Goal: Information Seeking & Learning: Understand process/instructions

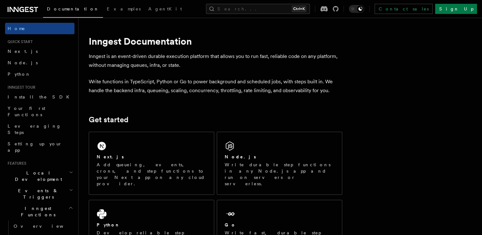
click at [121, 59] on p "Inngest is an event-driven durable execution platform that allows you to run fa…" at bounding box center [216, 61] width 254 height 18
drag, startPoint x: 121, startPoint y: 59, endPoint x: 149, endPoint y: 60, distance: 28.2
click at [149, 60] on p "Inngest is an event-driven durable execution platform that allows you to run fa…" at bounding box center [216, 61] width 254 height 18
click at [161, 60] on p "Inngest is an event-driven durable execution platform that allows you to run fa…" at bounding box center [216, 61] width 254 height 18
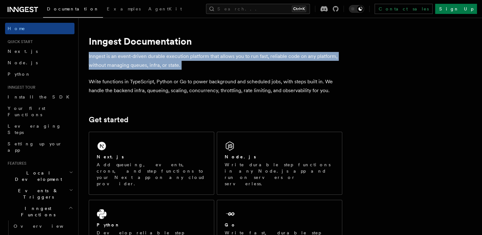
drag, startPoint x: 161, startPoint y: 60, endPoint x: 177, endPoint y: 61, distance: 16.2
click at [177, 61] on p "Inngest is an event-driven durable execution platform that allows you to run fa…" at bounding box center [216, 61] width 254 height 18
click at [184, 66] on p "Inngest is an event-driven durable execution platform that allows you to run fa…" at bounding box center [216, 61] width 254 height 18
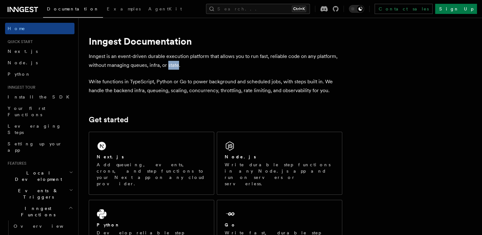
click at [184, 66] on p "Inngest is an event-driven durable execution platform that allows you to run fa…" at bounding box center [216, 61] width 254 height 18
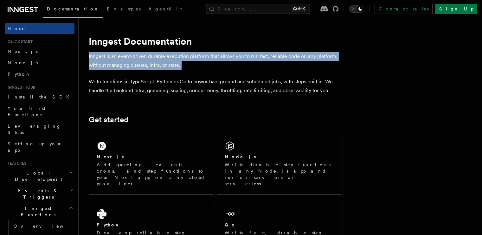
drag, startPoint x: 184, startPoint y: 66, endPoint x: 182, endPoint y: 58, distance: 8.5
click at [182, 58] on p "Inngest is an event-driven durable execution platform that allows you to run fa…" at bounding box center [216, 61] width 254 height 18
click at [205, 63] on p "Inngest is an event-driven durable execution platform that allows you to run fa…" at bounding box center [216, 61] width 254 height 18
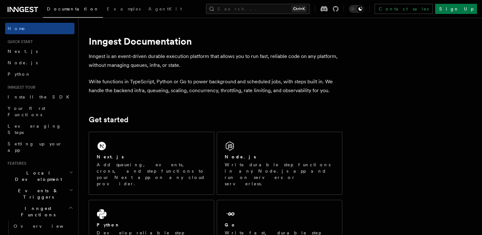
click at [185, 58] on p "Inngest is an event-driven durable execution platform that allows you to run fa…" at bounding box center [216, 61] width 254 height 18
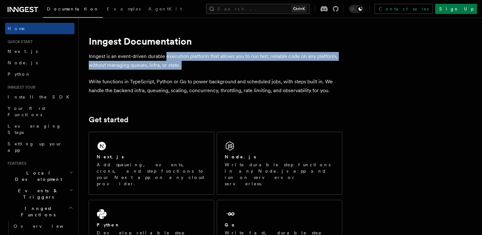
drag, startPoint x: 185, startPoint y: 58, endPoint x: 196, endPoint y: 61, distance: 11.2
click at [196, 61] on p "Inngest is an event-driven durable execution platform that allows you to run fa…" at bounding box center [216, 61] width 254 height 18
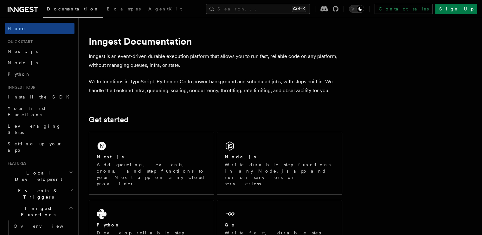
click at [196, 61] on p "Inngest is an event-driven durable execution platform that allows you to run fa…" at bounding box center [216, 61] width 254 height 18
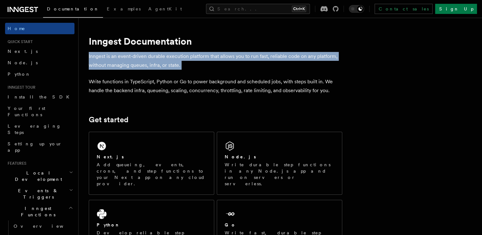
click at [196, 61] on p "Inngest is an event-driven durable execution platform that allows you to run fa…" at bounding box center [216, 61] width 254 height 18
click at [207, 64] on p "Inngest is an event-driven durable execution platform that allows you to run fa…" at bounding box center [216, 61] width 254 height 18
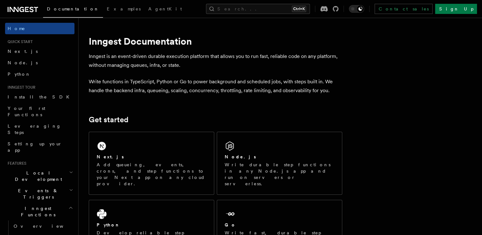
click at [184, 66] on p "Inngest is an event-driven durable execution platform that allows you to run fa…" at bounding box center [216, 61] width 254 height 18
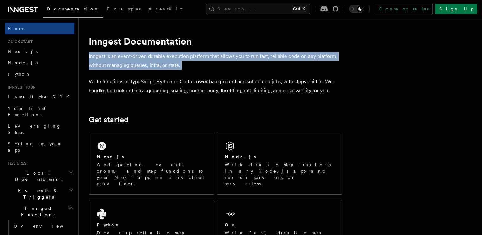
drag, startPoint x: 184, startPoint y: 66, endPoint x: 139, endPoint y: 66, distance: 44.4
click at [139, 66] on p "Inngest is an event-driven durable execution platform that allows you to run fa…" at bounding box center [216, 61] width 254 height 18
click at [159, 58] on p "Inngest is an event-driven durable execution platform that allows you to run fa…" at bounding box center [216, 61] width 254 height 18
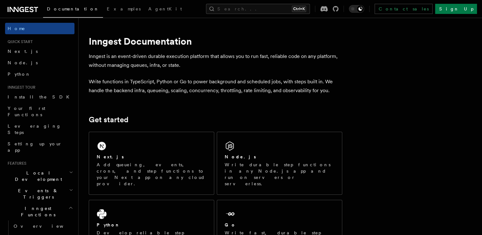
click at [258, 82] on p "Write functions in TypeScript, Python or Go to power background and scheduled j…" at bounding box center [216, 86] width 254 height 18
drag, startPoint x: 258, startPoint y: 82, endPoint x: 306, endPoint y: 85, distance: 48.3
click at [306, 85] on p "Write functions in TypeScript, Python or Go to power background and scheduled j…" at bounding box center [216, 86] width 254 height 18
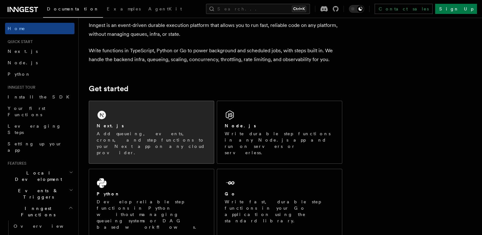
scroll to position [32, 0]
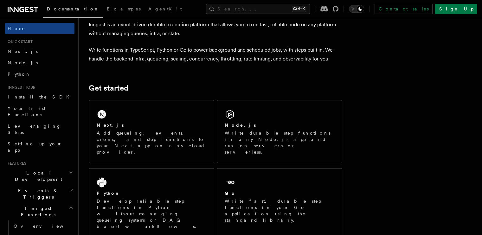
click at [118, 58] on p "Write functions in TypeScript, Python or Go to power background and scheduled j…" at bounding box center [216, 55] width 254 height 18
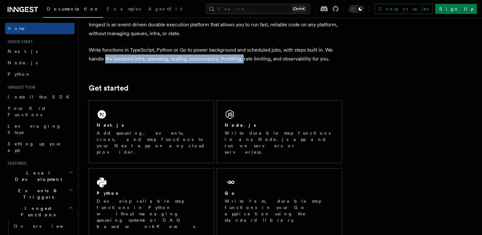
drag, startPoint x: 118, startPoint y: 58, endPoint x: 248, endPoint y: 60, distance: 130.3
click at [248, 60] on p "Write functions in TypeScript, Python or Go to power background and scheduled j…" at bounding box center [216, 55] width 254 height 18
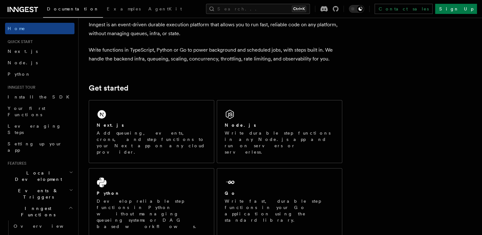
click at [256, 61] on p "Write functions in TypeScript, Python or Go to power background and scheduled j…" at bounding box center [216, 55] width 254 height 18
drag, startPoint x: 256, startPoint y: 61, endPoint x: 296, endPoint y: 56, distance: 40.9
click at [296, 56] on p "Write functions in TypeScript, Python or Go to power background and scheduled j…" at bounding box center [216, 55] width 254 height 18
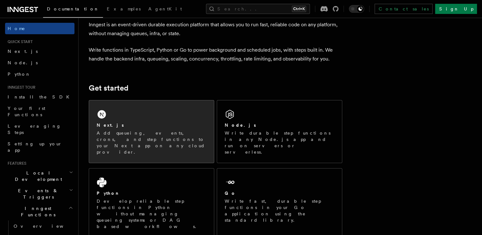
click at [175, 131] on p "Add queueing, events, crons, and step functions to your Next app on any cloud p…" at bounding box center [152, 142] width 110 height 25
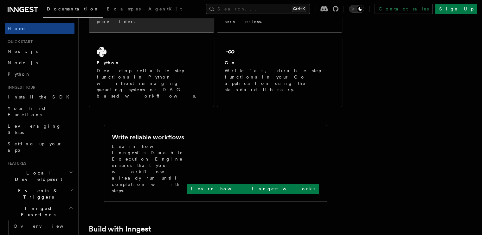
scroll to position [162, 0]
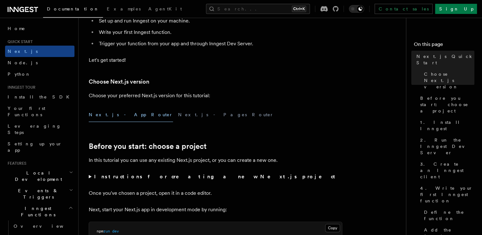
scroll to position [108, 0]
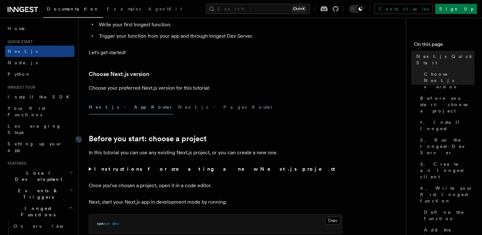
click at [104, 138] on link "Before you start: choose a project" at bounding box center [148, 138] width 118 height 9
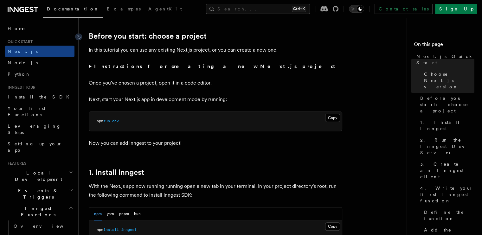
scroll to position [212, 0]
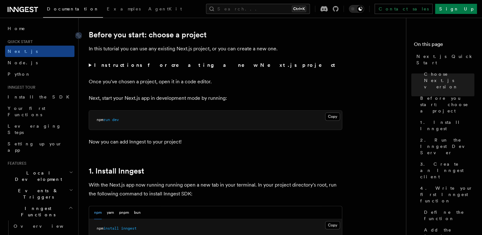
drag, startPoint x: 104, startPoint y: 138, endPoint x: 120, endPoint y: 180, distance: 45.3
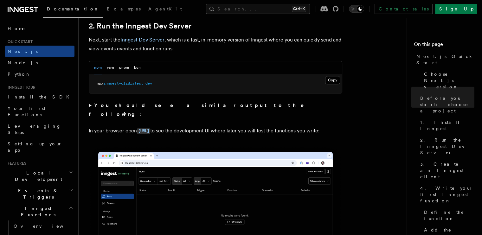
scroll to position [449, 0]
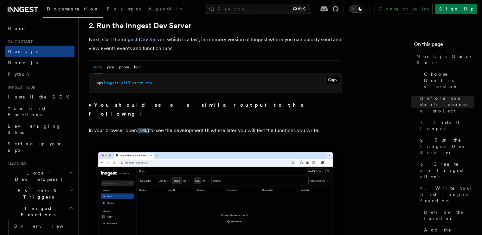
click at [191, 126] on p "In your browser open [URL] to see the development UI where later you will test …" at bounding box center [216, 130] width 254 height 9
drag, startPoint x: 191, startPoint y: 120, endPoint x: 218, endPoint y: 119, distance: 27.0
click at [218, 126] on p "In your browser open [URL] to see the development UI where later you will test …" at bounding box center [216, 130] width 254 height 9
click at [220, 126] on p "In your browser open [URL] to see the development UI where later you will test …" at bounding box center [216, 130] width 254 height 9
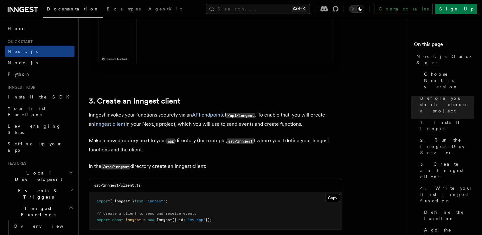
scroll to position [678, 0]
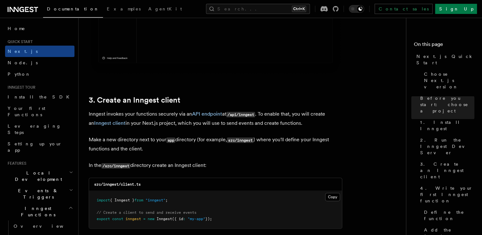
click at [139, 114] on p "Inngest invokes your functions securely via an API endpoint at /api/inngest . T…" at bounding box center [216, 119] width 254 height 18
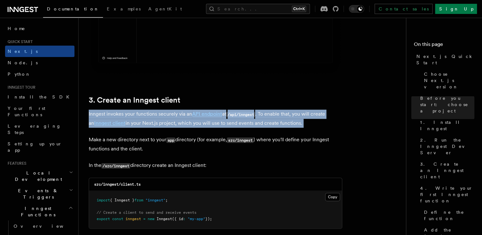
drag, startPoint x: 139, startPoint y: 114, endPoint x: 158, endPoint y: 113, distance: 18.4
click at [158, 113] on p "Inngest invokes your functions securely via an API endpoint at /api/inngest . T…" at bounding box center [216, 119] width 254 height 18
click at [171, 118] on p "Inngest invokes your functions securely via an API endpoint at /api/inngest . T…" at bounding box center [216, 119] width 254 height 18
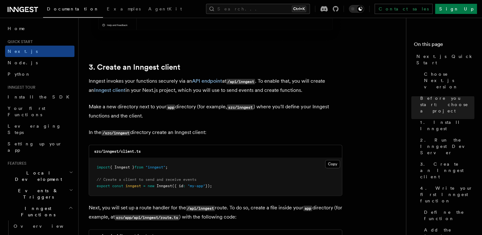
scroll to position [712, 0]
click at [277, 90] on p "Inngest invokes your functions securely via an API endpoint at /api/inngest . T…" at bounding box center [216, 85] width 254 height 18
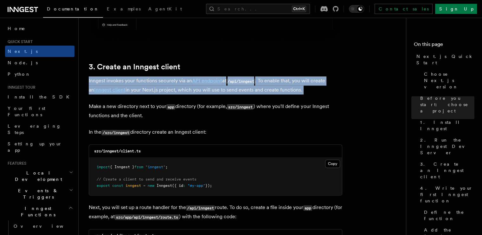
drag, startPoint x: 277, startPoint y: 90, endPoint x: 248, endPoint y: 88, distance: 29.2
click at [248, 88] on p "Inngest invokes your functions securely via an API endpoint at /api/inngest . T…" at bounding box center [216, 85] width 254 height 18
click at [247, 92] on p "Inngest invokes your functions securely via an API endpoint at /api/inngest . T…" at bounding box center [216, 85] width 254 height 18
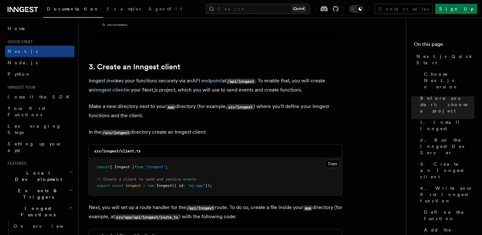
click at [120, 109] on p "Make a new directory next to your app directory (for example, src/inngest ) whe…" at bounding box center [216, 111] width 254 height 18
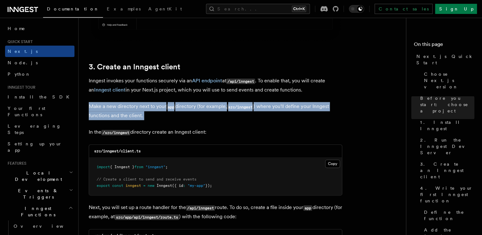
drag, startPoint x: 120, startPoint y: 109, endPoint x: 144, endPoint y: 107, distance: 23.5
click at [144, 107] on p "Make a new directory next to your app directory (for example, src/inngest ) whe…" at bounding box center [216, 111] width 254 height 18
click at [151, 113] on p "Make a new directory next to your app directory (for example, src/inngest ) whe…" at bounding box center [216, 111] width 254 height 18
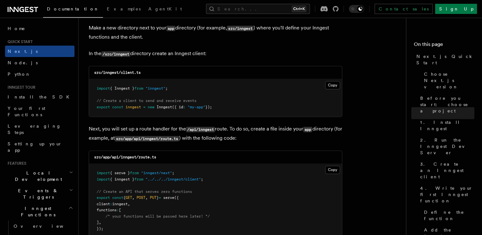
scroll to position [791, 0]
click at [106, 127] on p "Next, you will set up a route handler for the /api/inngest route. To do so, cre…" at bounding box center [216, 133] width 254 height 18
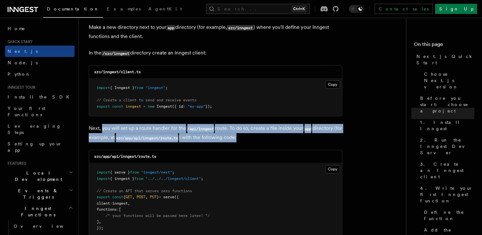
drag, startPoint x: 106, startPoint y: 127, endPoint x: 253, endPoint y: 137, distance: 147.4
click at [253, 137] on p "Next, you will set up a route handler for the /api/inngest route. To do so, cre…" at bounding box center [216, 133] width 254 height 18
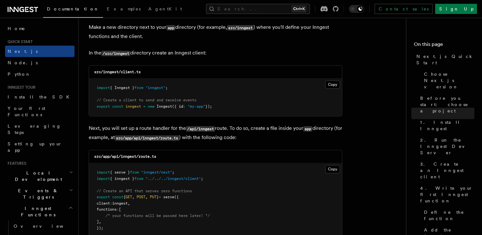
scroll to position [728, 0]
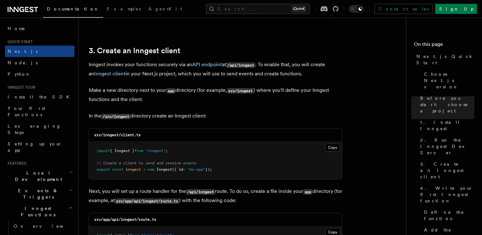
click at [266, 65] on p "Inngest invokes your functions securely via an API endpoint at /api/inngest . T…" at bounding box center [216, 69] width 254 height 18
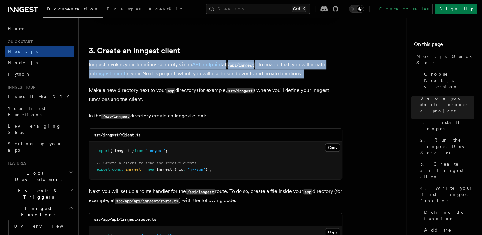
drag, startPoint x: 266, startPoint y: 65, endPoint x: 271, endPoint y: 71, distance: 8.4
click at [271, 71] on p "Inngest invokes your functions securely via an API endpoint at /api/inngest . T…" at bounding box center [216, 69] width 254 height 18
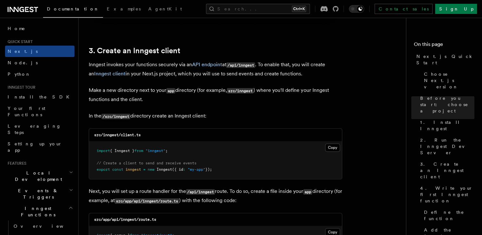
click at [180, 76] on p "Inngest invokes your functions securely via an API endpoint at /api/inngest . T…" at bounding box center [216, 69] width 254 height 18
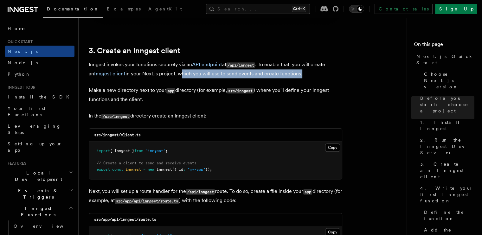
drag, startPoint x: 180, startPoint y: 76, endPoint x: 286, endPoint y: 72, distance: 106.0
click at [286, 72] on p "Inngest invokes your functions securely via an API endpoint at /api/inngest . T…" at bounding box center [216, 69] width 254 height 18
click at [286, 78] on p "Inngest invokes your functions securely via an API endpoint at /api/inngest . T…" at bounding box center [216, 69] width 254 height 18
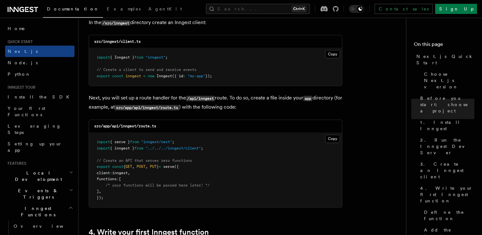
scroll to position [823, 0]
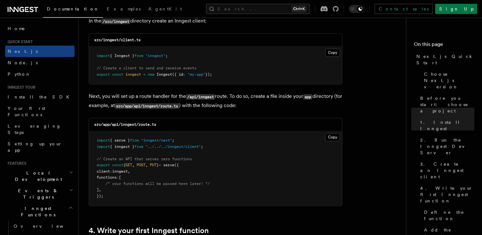
click at [102, 99] on p "Next, you will set up a route handler for the /api/inngest route. To do so, cre…" at bounding box center [216, 101] width 254 height 18
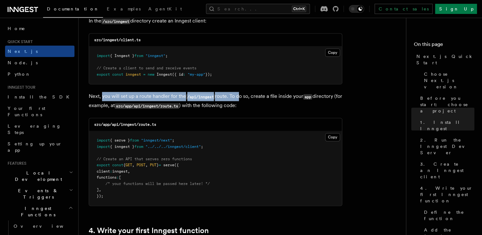
drag, startPoint x: 102, startPoint y: 99, endPoint x: 238, endPoint y: 97, distance: 136.3
click at [238, 97] on p "Next, you will set up a route handler for the /api/inngest route. To do so, cre…" at bounding box center [216, 101] width 254 height 18
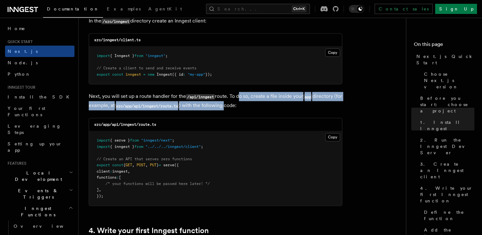
drag, startPoint x: 238, startPoint y: 97, endPoint x: 234, endPoint y: 106, distance: 10.5
click at [234, 106] on p "Next, you will set up a route handler for the /api/inngest route. To do so, cre…" at bounding box center [216, 101] width 254 height 18
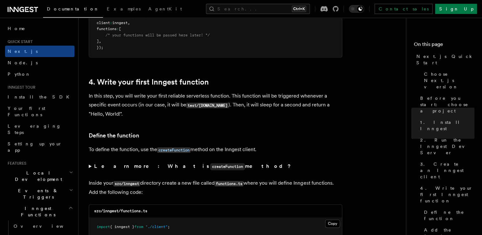
scroll to position [974, 0]
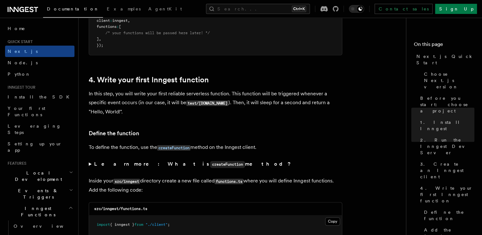
click at [99, 96] on p "In this step, you will write your first reliable serverless function. This func…" at bounding box center [216, 102] width 254 height 27
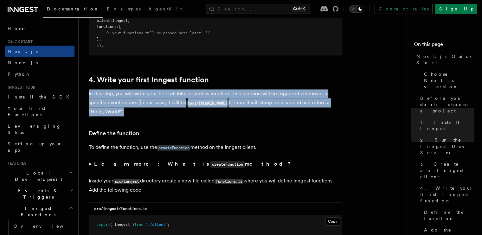
drag, startPoint x: 99, startPoint y: 96, endPoint x: 130, endPoint y: 98, distance: 31.1
click at [130, 98] on p "In this step, you will write your first reliable serverless function. This func…" at bounding box center [216, 102] width 254 height 27
click at [143, 108] on p "In this step, you will write your first reliable serverless function. This func…" at bounding box center [216, 102] width 254 height 27
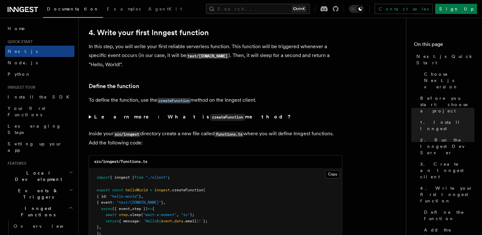
scroll to position [1037, 0]
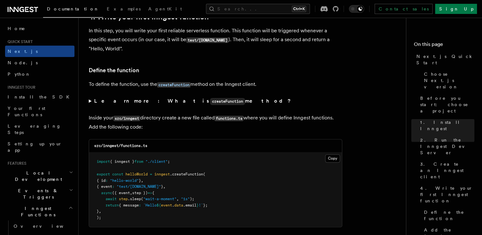
click at [165, 81] on p "To define the function, use the createFunction method on the Inngest client." at bounding box center [216, 84] width 254 height 9
click at [185, 97] on summary "Learn more: What is createFunction method?" at bounding box center [216, 101] width 254 height 9
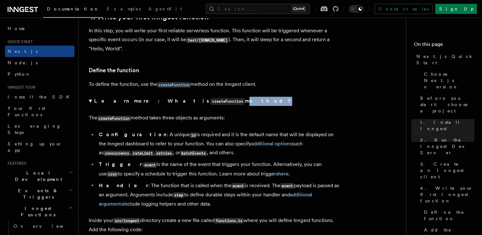
click at [185, 97] on summary "Learn more: What is createFunction method?" at bounding box center [216, 101] width 254 height 9
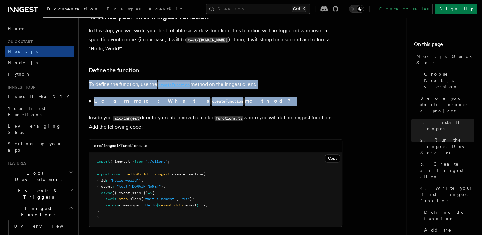
drag, startPoint x: 185, startPoint y: 97, endPoint x: 191, endPoint y: 88, distance: 11.1
click at [214, 87] on p "To define the function, use the createFunction method on the Inngest client." at bounding box center [216, 84] width 254 height 9
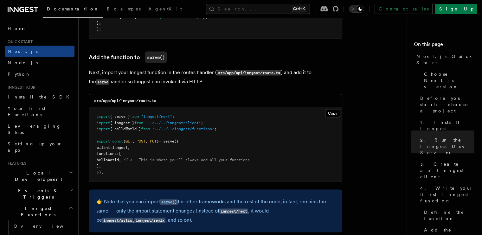
scroll to position [1226, 0]
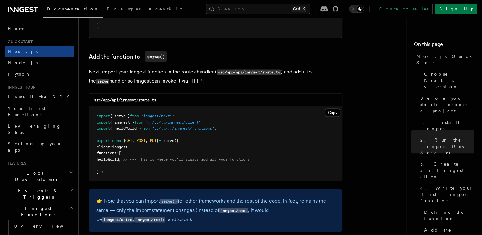
click at [153, 76] on p "Next, import your Inngest function in the routes handler ( src/app/api/inngest/…" at bounding box center [216, 77] width 254 height 18
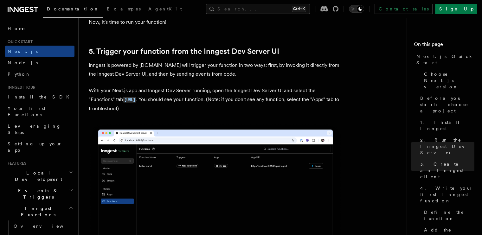
scroll to position [1448, 0]
click at [163, 67] on p "Inngest is powered by [DOMAIN_NAME] will trigger your function in two ways: fir…" at bounding box center [216, 70] width 254 height 18
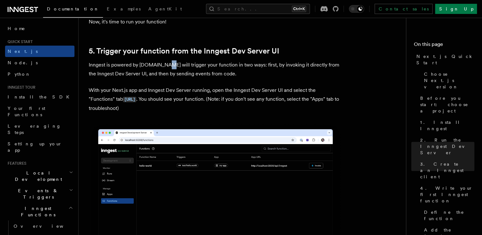
click at [163, 67] on p "Inngest is powered by [DOMAIN_NAME] will trigger your function in two ways: fir…" at bounding box center [216, 70] width 254 height 18
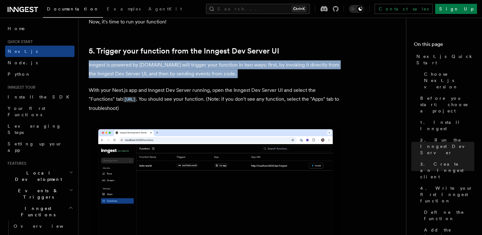
click at [163, 67] on p "Inngest is powered by [DOMAIN_NAME] will trigger your function in two ways: fir…" at bounding box center [216, 70] width 254 height 18
click at [189, 78] on p "Inngest is powered by [DOMAIN_NAME] will trigger your function in two ways: fir…" at bounding box center [216, 70] width 254 height 18
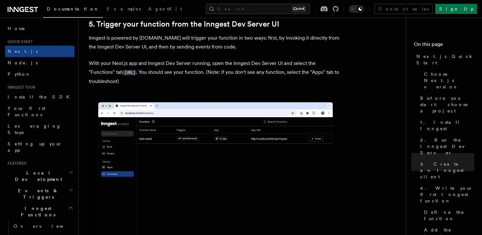
scroll to position [1459, 0]
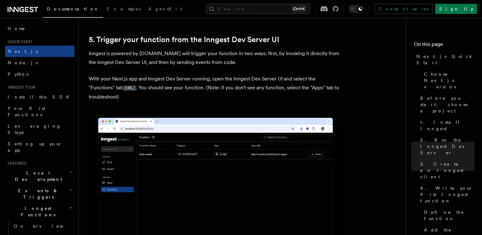
click at [151, 65] on p "Inngest is powered by [DOMAIN_NAME] will trigger your function in two ways: fir…" at bounding box center [216, 58] width 254 height 18
drag, startPoint x: 151, startPoint y: 65, endPoint x: 217, endPoint y: 64, distance: 65.3
click at [217, 64] on p "Inngest is powered by [DOMAIN_NAME] will trigger your function in two ways: fir…" at bounding box center [216, 58] width 254 height 18
click at [204, 88] on p "With your Next.js app and Inngest Dev Server running, open the Inngest Dev Serv…" at bounding box center [216, 87] width 254 height 27
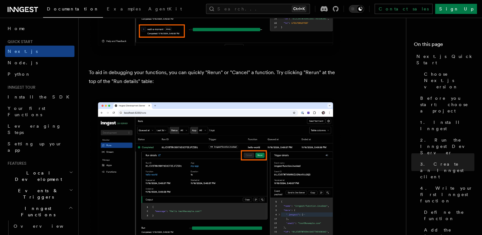
scroll to position [2735, 0]
click at [144, 72] on p "To aid in debugging your functions, you can quickly "Rerun" or "Cancel" a funct…" at bounding box center [216, 77] width 254 height 18
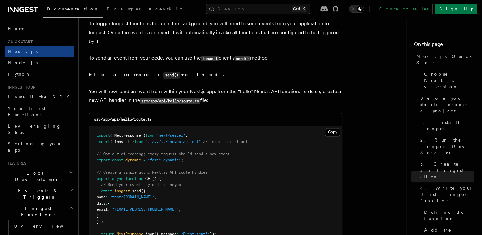
scroll to position [3262, 0]
click at [164, 95] on p "You will now send an event from within your Next.js app: from the “hello” Next.…" at bounding box center [216, 96] width 254 height 18
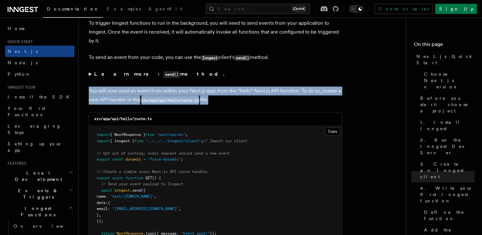
click at [164, 95] on p "You will now send an event from within your Next.js app: from the “hello” Next.…" at bounding box center [216, 96] width 254 height 18
click at [179, 97] on p "You will now send an event from within your Next.js app: from the “hello” Next.…" at bounding box center [216, 96] width 254 height 18
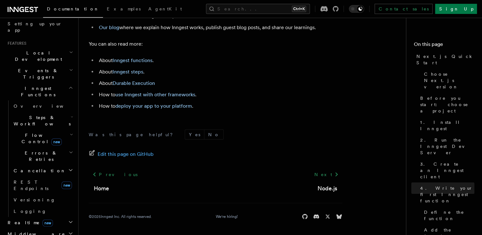
scroll to position [120, 0]
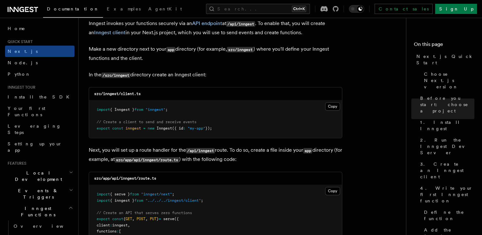
scroll to position [770, 0]
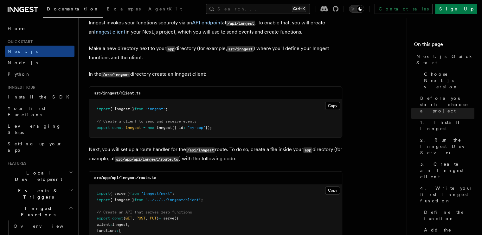
click at [103, 111] on span "import" at bounding box center [103, 109] width 13 height 4
drag, startPoint x: 103, startPoint y: 111, endPoint x: 145, endPoint y: 114, distance: 42.6
click at [145, 114] on pre "import { Inngest } from "inngest" ; // Create a client to send and receive even…" at bounding box center [215, 118] width 253 height 37
click at [152, 122] on span "// Create a client to send and receive events" at bounding box center [147, 121] width 100 height 4
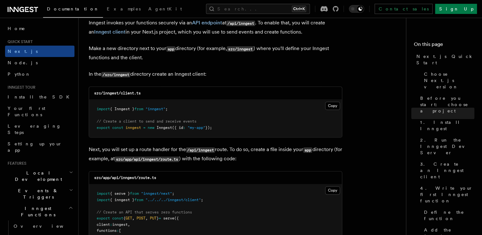
click at [153, 129] on span "new" at bounding box center [151, 128] width 7 height 4
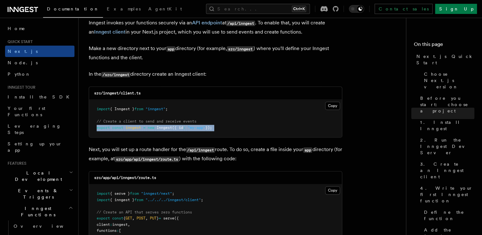
click at [153, 129] on span "new" at bounding box center [151, 128] width 7 height 4
click at [158, 129] on span "Inngest" at bounding box center [165, 128] width 16 height 4
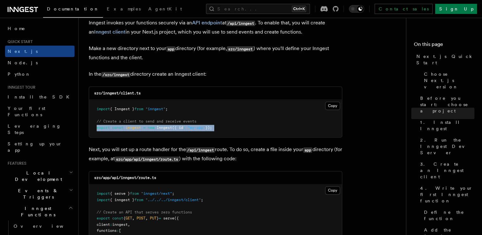
click at [158, 129] on span "Inngest" at bounding box center [165, 128] width 16 height 4
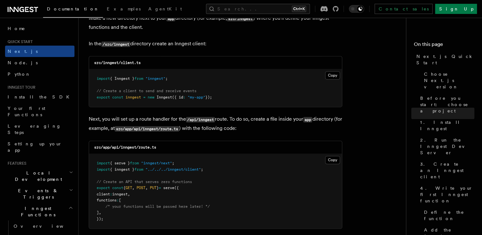
scroll to position [801, 0]
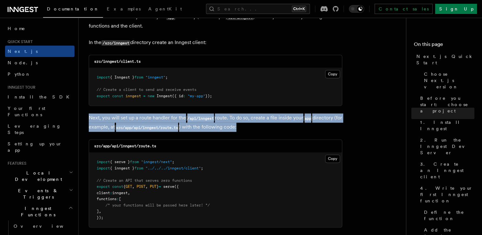
drag, startPoint x: 141, startPoint y: 113, endPoint x: 155, endPoint y: 116, distance: 14.2
click at [176, 120] on p "Next, you will set up a route handler for the /api/inngest route. To do so, cre…" at bounding box center [216, 122] width 254 height 18
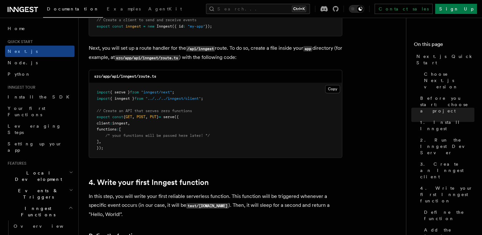
scroll to position [877, 0]
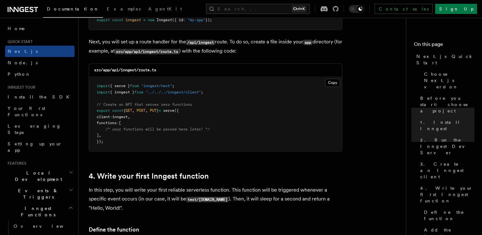
click at [94, 85] on pre "import { serve } from "inngest/next" ; import { inngest } from "../../../innges…" at bounding box center [215, 114] width 253 height 74
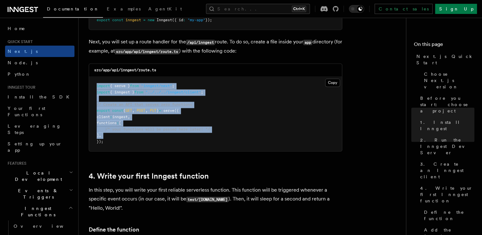
drag, startPoint x: 94, startPoint y: 85, endPoint x: 137, endPoint y: 139, distance: 69.2
click at [137, 139] on pre "import { serve } from "inngest/next" ; import { inngest } from "../../../innges…" at bounding box center [215, 114] width 253 height 74
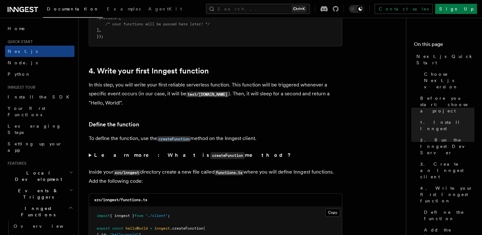
scroll to position [984, 0]
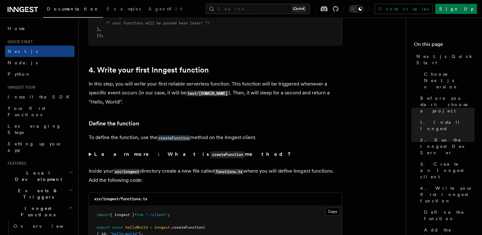
click at [101, 81] on p "In this step, you will write your first reliable serverless function. This func…" at bounding box center [216, 93] width 254 height 27
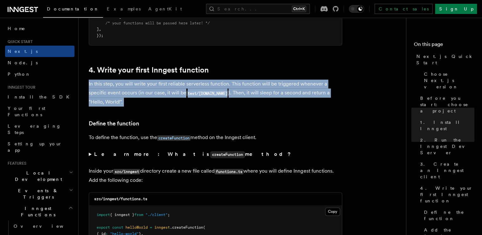
drag, startPoint x: 101, startPoint y: 81, endPoint x: 153, endPoint y: 92, distance: 52.5
click at [153, 92] on p "In this step, you will write your first reliable serverless function. This func…" at bounding box center [216, 93] width 254 height 27
click at [155, 101] on p "In this step, you will write your first reliable serverless function. This func…" at bounding box center [216, 93] width 254 height 27
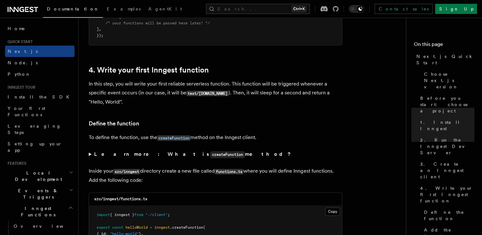
click at [147, 135] on p "To define the function, use the createFunction method on the Inngest client." at bounding box center [216, 137] width 254 height 9
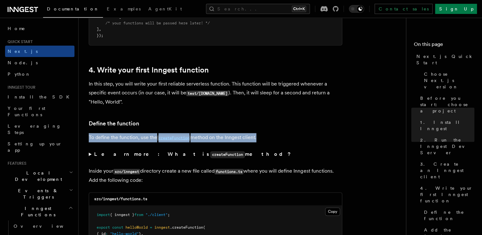
click at [147, 135] on p "To define the function, use the createFunction method on the Inngest client." at bounding box center [216, 137] width 254 height 9
drag, startPoint x: 147, startPoint y: 135, endPoint x: 161, endPoint y: 137, distance: 14.2
click at [161, 137] on p "To define the function, use the createFunction method on the Inngest client." at bounding box center [216, 137] width 254 height 9
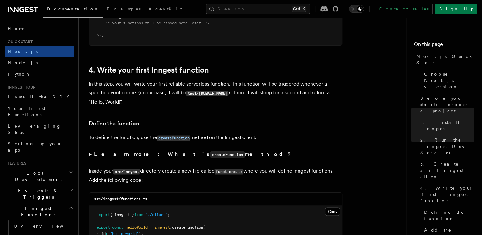
drag, startPoint x: 211, startPoint y: 130, endPoint x: 208, endPoint y: 138, distance: 8.2
click at [208, 138] on p "To define the function, use the createFunction method on the Inngest client." at bounding box center [216, 137] width 254 height 9
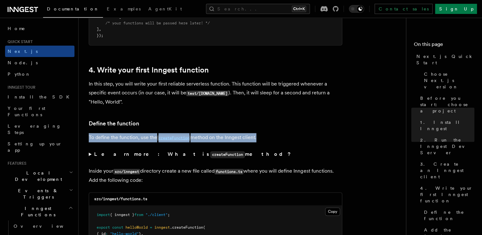
drag, startPoint x: 208, startPoint y: 138, endPoint x: 212, endPoint y: 140, distance: 4.5
click at [212, 140] on p "To define the function, use the createFunction method on the Inngest client." at bounding box center [216, 137] width 254 height 9
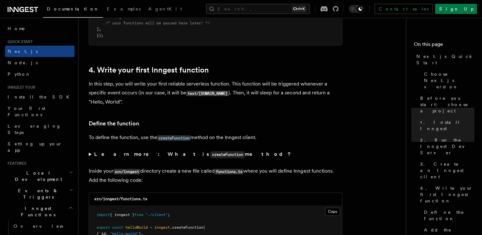
click at [157, 170] on p "Inside your src/inngest directory create a new file called functions.ts where y…" at bounding box center [216, 176] width 254 height 18
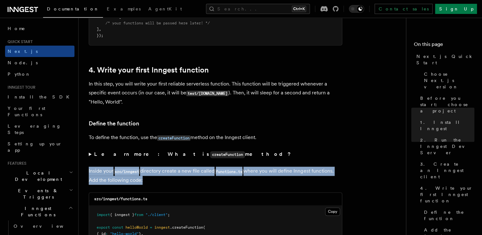
drag, startPoint x: 157, startPoint y: 170, endPoint x: 181, endPoint y: 170, distance: 24.1
click at [181, 170] on p "Inside your src/inngest directory create a new file called functions.ts where y…" at bounding box center [216, 176] width 254 height 18
click at [184, 181] on p "Inside your src/inngest directory create a new file called functions.ts where y…" at bounding box center [216, 176] width 254 height 18
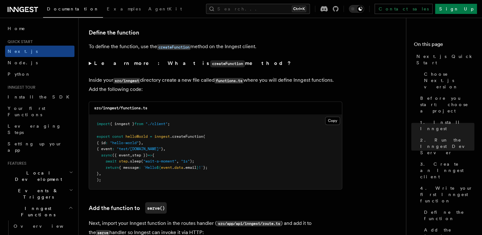
scroll to position [1075, 0]
click at [101, 124] on span "import" at bounding box center [103, 123] width 13 height 4
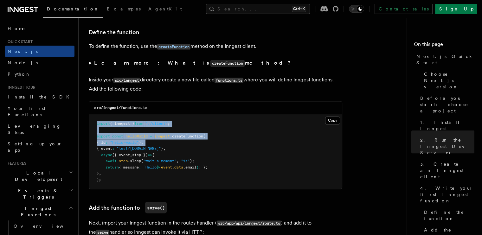
drag, startPoint x: 101, startPoint y: 124, endPoint x: 154, endPoint y: 144, distance: 56.7
click at [154, 144] on pre "import { inngest } from "./client" ; export const helloWorld = inngest .createF…" at bounding box center [215, 151] width 253 height 74
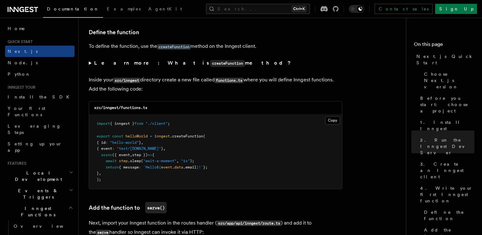
click at [102, 142] on span "{ id" at bounding box center [101, 142] width 9 height 4
drag, startPoint x: 102, startPoint y: 142, endPoint x: 161, endPoint y: 149, distance: 59.1
click at [161, 149] on code "import { inngest } from "./client" ; export const helloWorld = inngest .createF…" at bounding box center [152, 151] width 111 height 60
click at [161, 149] on span ""test/[DOMAIN_NAME]"" at bounding box center [139, 148] width 44 height 4
drag, startPoint x: 161, startPoint y: 149, endPoint x: 109, endPoint y: 149, distance: 51.7
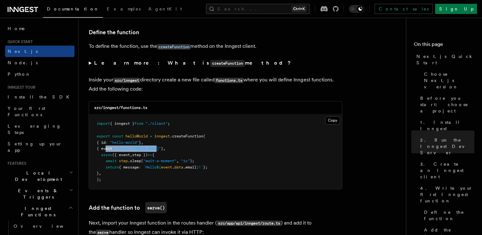
click at [109, 149] on span "{ event : "test/[DOMAIN_NAME]" } ," at bounding box center [131, 148] width 69 height 4
click at [124, 157] on span "({ event" at bounding box center [121, 154] width 18 height 4
drag, startPoint x: 124, startPoint y: 157, endPoint x: 145, endPoint y: 155, distance: 21.0
click at [145, 155] on span "async ({ event , step }) => {" at bounding box center [126, 154] width 58 height 4
click at [132, 165] on pre "import { inngest } from "./client" ; export const helloWorld = inngest .createF…" at bounding box center [215, 151] width 253 height 74
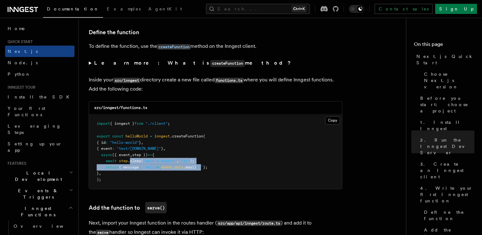
drag, startPoint x: 132, startPoint y: 165, endPoint x: 205, endPoint y: 169, distance: 73.0
click at [205, 169] on pre "import { inngest } from "./client" ; export const helloWorld = inngest .createF…" at bounding box center [215, 151] width 253 height 74
click at [199, 169] on span "}" at bounding box center [198, 167] width 2 height 4
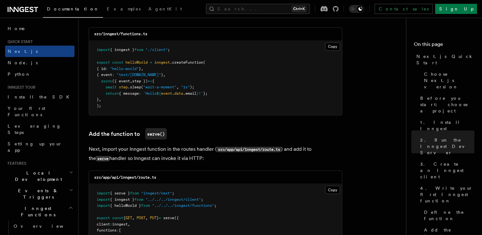
scroll to position [1149, 0]
click at [91, 149] on p "Next, import your Inngest function in the routes handler ( src/app/api/inngest/…" at bounding box center [216, 153] width 254 height 18
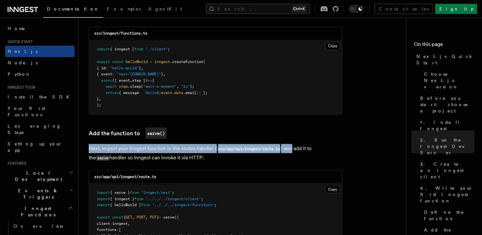
drag, startPoint x: 91, startPoint y: 149, endPoint x: 287, endPoint y: 148, distance: 195.9
click at [287, 148] on p "Next, import your Inngest function in the routes handler ( src/app/api/inngest/…" at bounding box center [216, 153] width 254 height 18
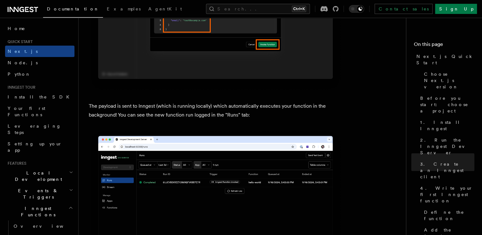
scroll to position [2077, 0]
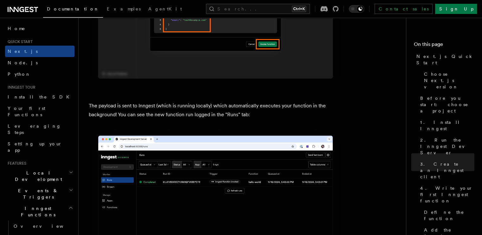
click at [94, 106] on p "The payload is sent to Inngest (which is running locally) which automatically e…" at bounding box center [216, 110] width 254 height 18
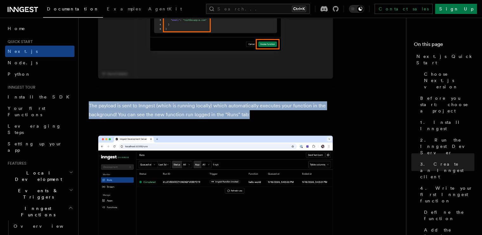
drag, startPoint x: 94, startPoint y: 106, endPoint x: 246, endPoint y: 115, distance: 152.4
click at [246, 115] on p "The payload is sent to Inngest (which is running locally) which automatically e…" at bounding box center [216, 110] width 254 height 18
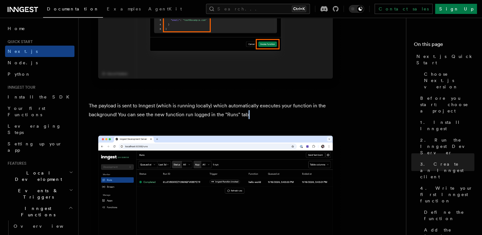
click at [246, 115] on p "The payload is sent to Inngest (which is running locally) which automatically e…" at bounding box center [216, 110] width 254 height 18
drag, startPoint x: 246, startPoint y: 115, endPoint x: 239, endPoint y: 115, distance: 7.0
click at [239, 115] on p "The payload is sent to Inngest (which is running locally) which automatically e…" at bounding box center [216, 110] width 254 height 18
click at [242, 117] on p "The payload is sent to Inngest (which is running locally) which automatically e…" at bounding box center [216, 110] width 254 height 18
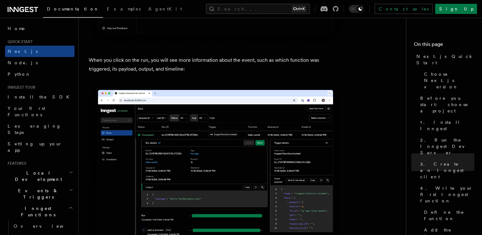
scroll to position [2320, 0]
drag, startPoint x: 135, startPoint y: 55, endPoint x: 149, endPoint y: 60, distance: 15.0
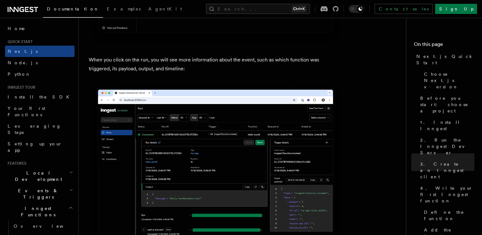
click at [170, 68] on p "When you click on the run, you will see more information about the event, such …" at bounding box center [216, 64] width 254 height 18
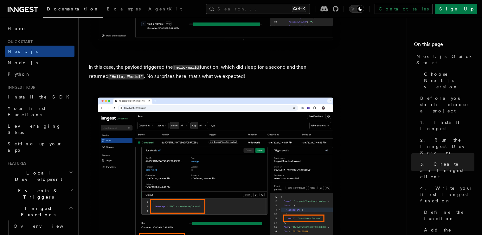
scroll to position [2527, 0]
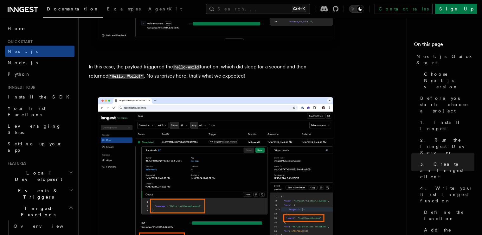
click at [168, 69] on p "In this case, the payload triggered the hello-world function, which did sleep f…" at bounding box center [216, 71] width 254 height 18
drag, startPoint x: 168, startPoint y: 69, endPoint x: 192, endPoint y: 72, distance: 24.3
click at [192, 72] on p "In this case, the payload triggered the hello-world function, which did sleep f…" at bounding box center [216, 71] width 254 height 18
click at [200, 78] on p "In this case, the payload triggered the hello-world function, which did sleep f…" at bounding box center [216, 71] width 254 height 18
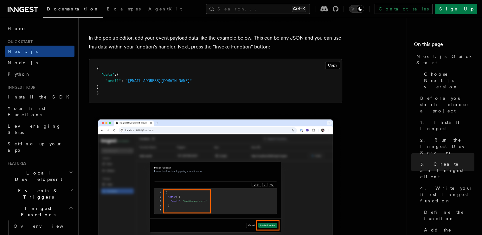
scroll to position [1797, 0]
